Goal: Information Seeking & Learning: Learn about a topic

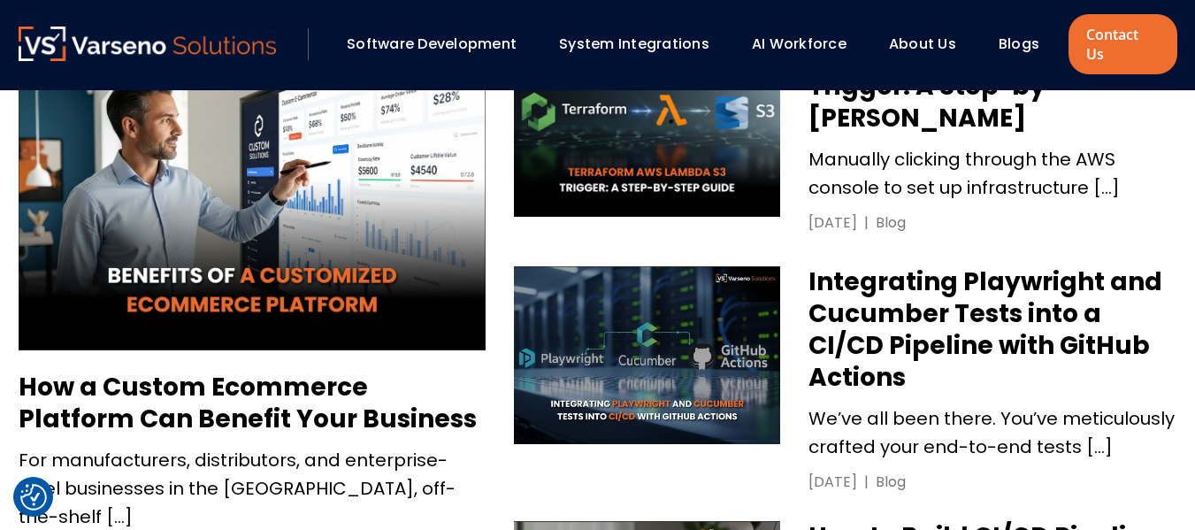
scroll to position [887, 0]
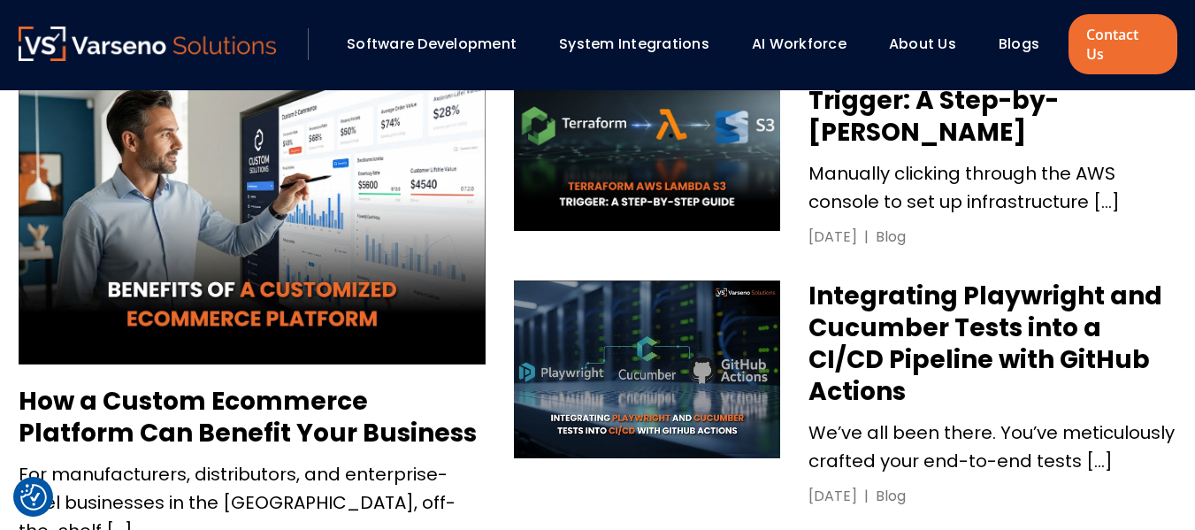
click at [452, 34] on link "Software Development" at bounding box center [432, 44] width 170 height 20
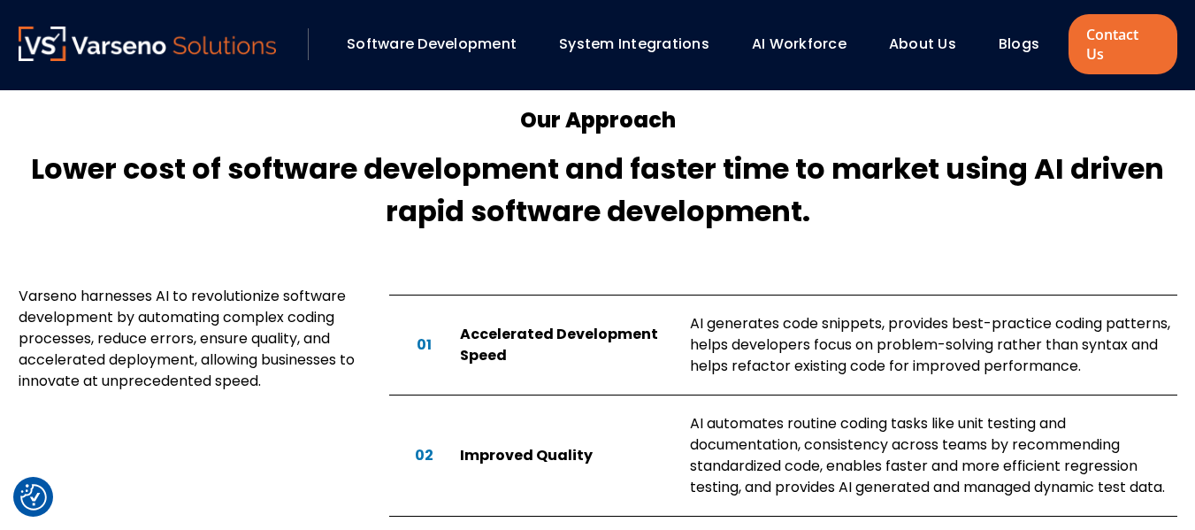
scroll to position [996, 0]
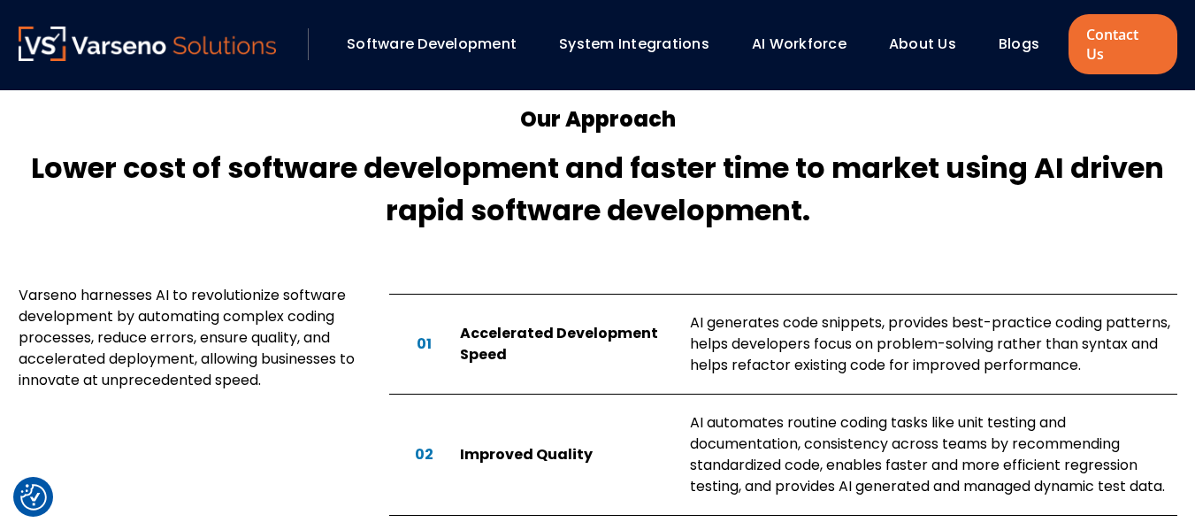
click at [1002, 34] on link "Blogs" at bounding box center [1019, 44] width 41 height 20
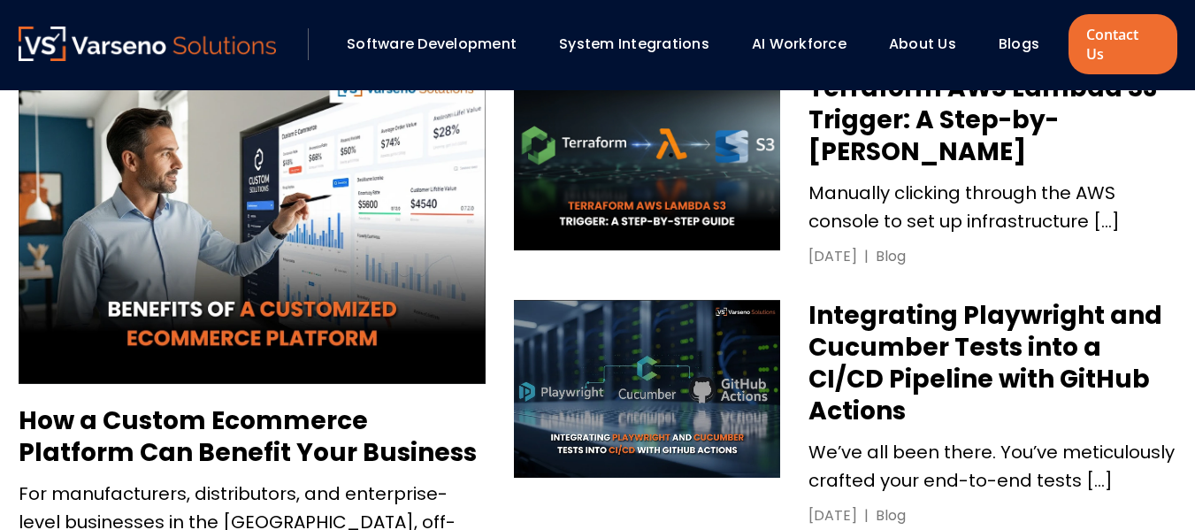
scroll to position [868, 0]
